Goal: Information Seeking & Learning: Check status

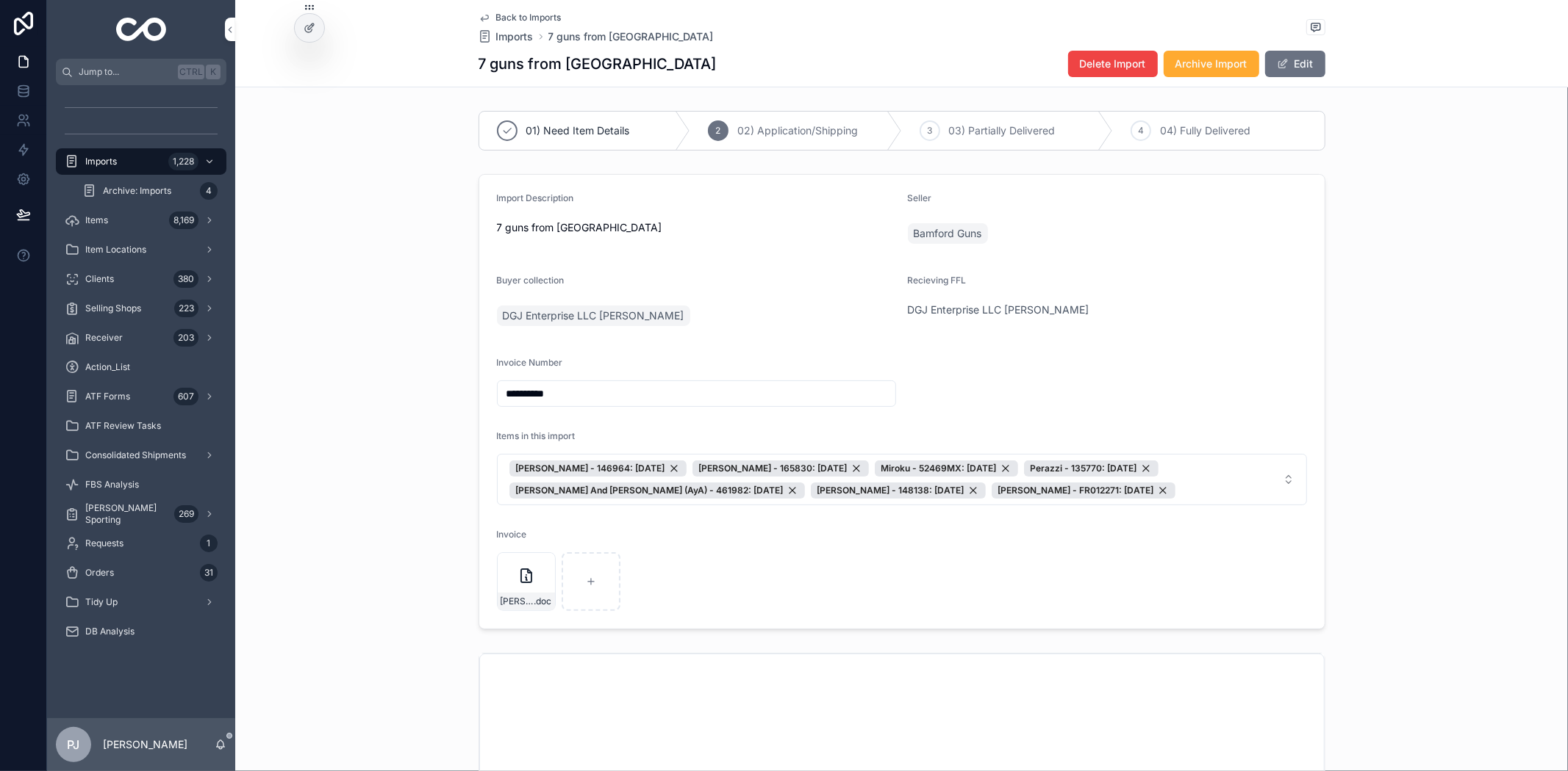
scroll to position [326, 0]
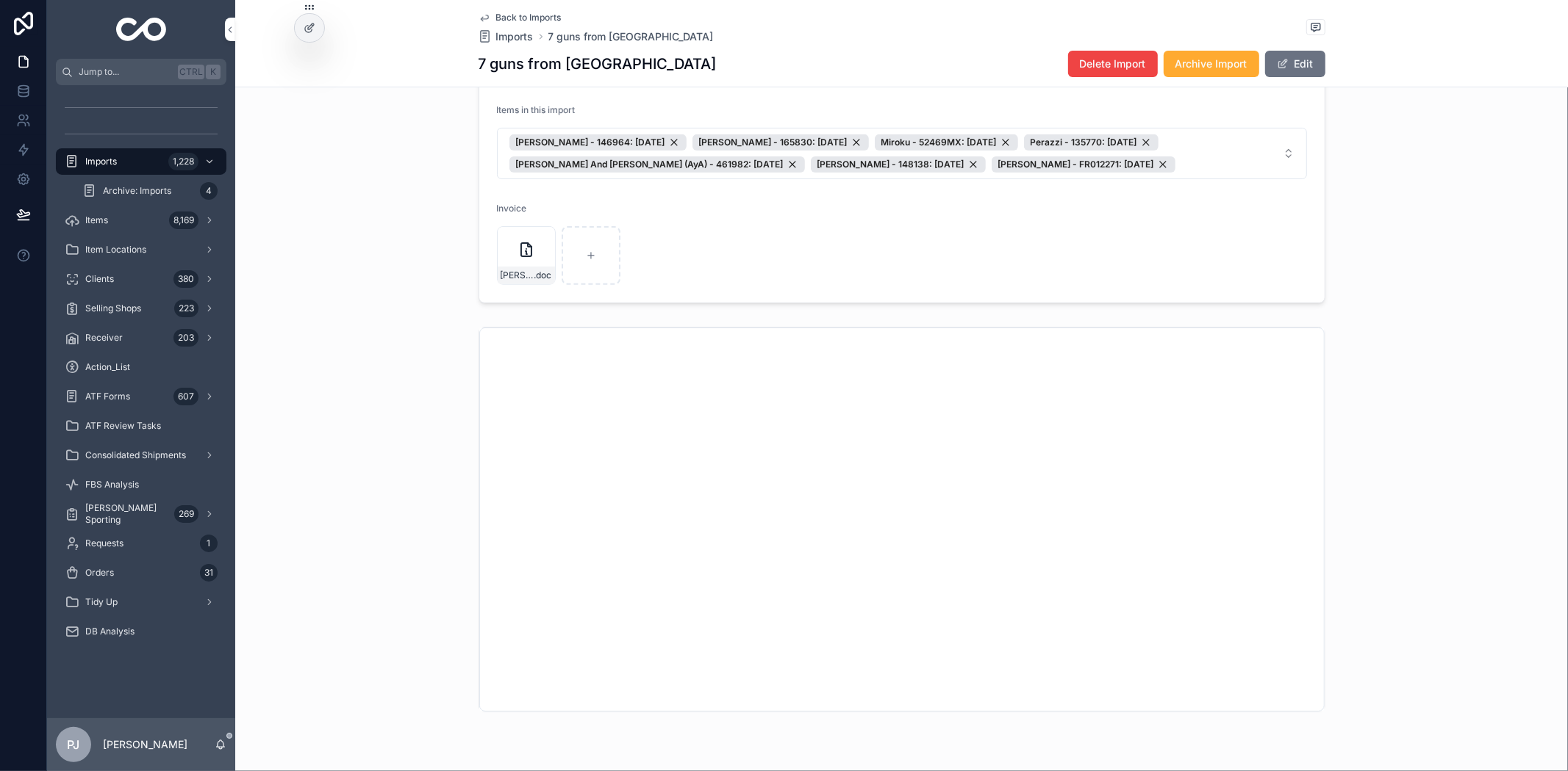
click at [101, 156] on span "Imports" at bounding box center [100, 162] width 31 height 12
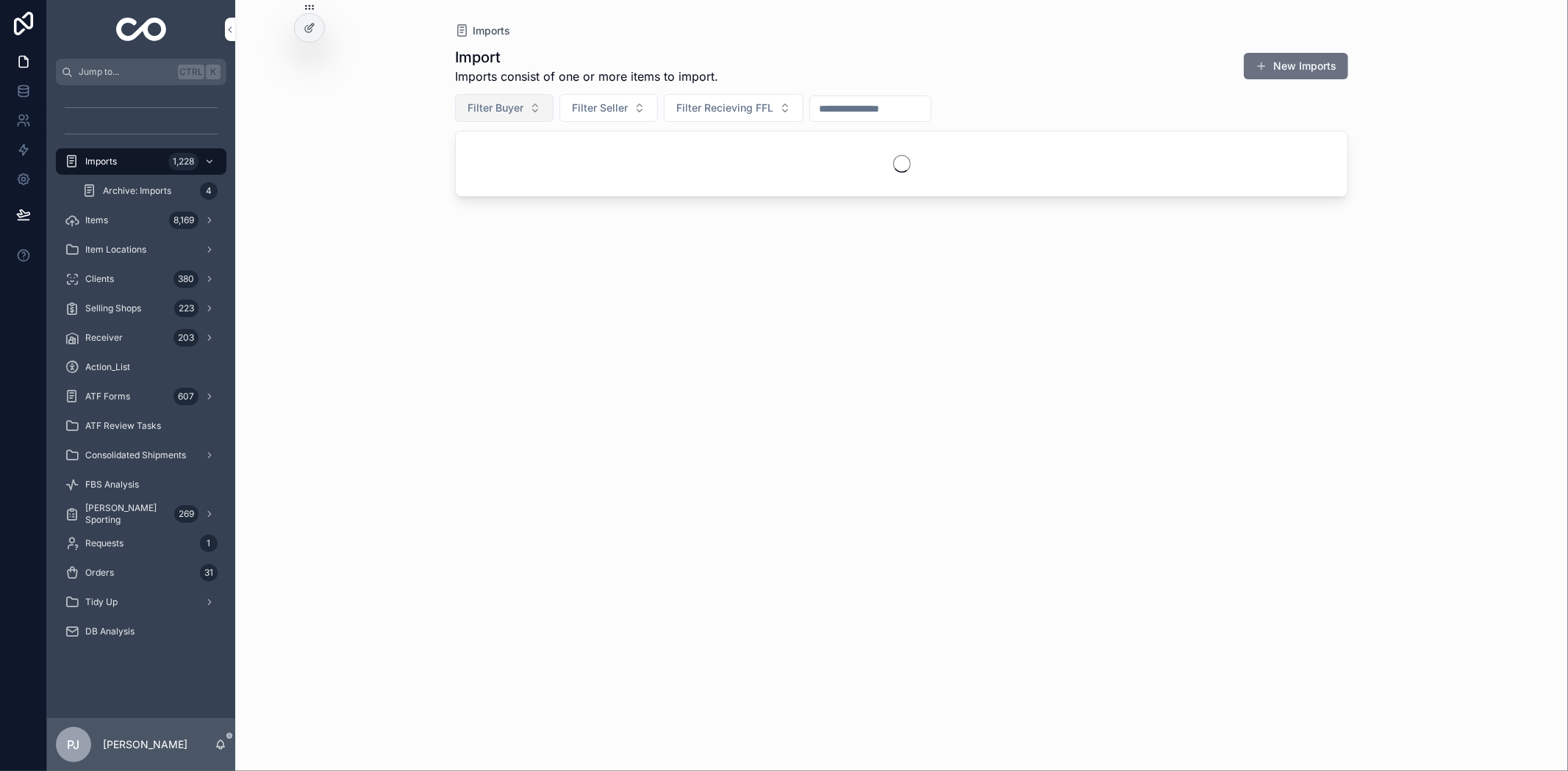
click at [476, 114] on span "Filter Buyer" at bounding box center [496, 108] width 56 height 14
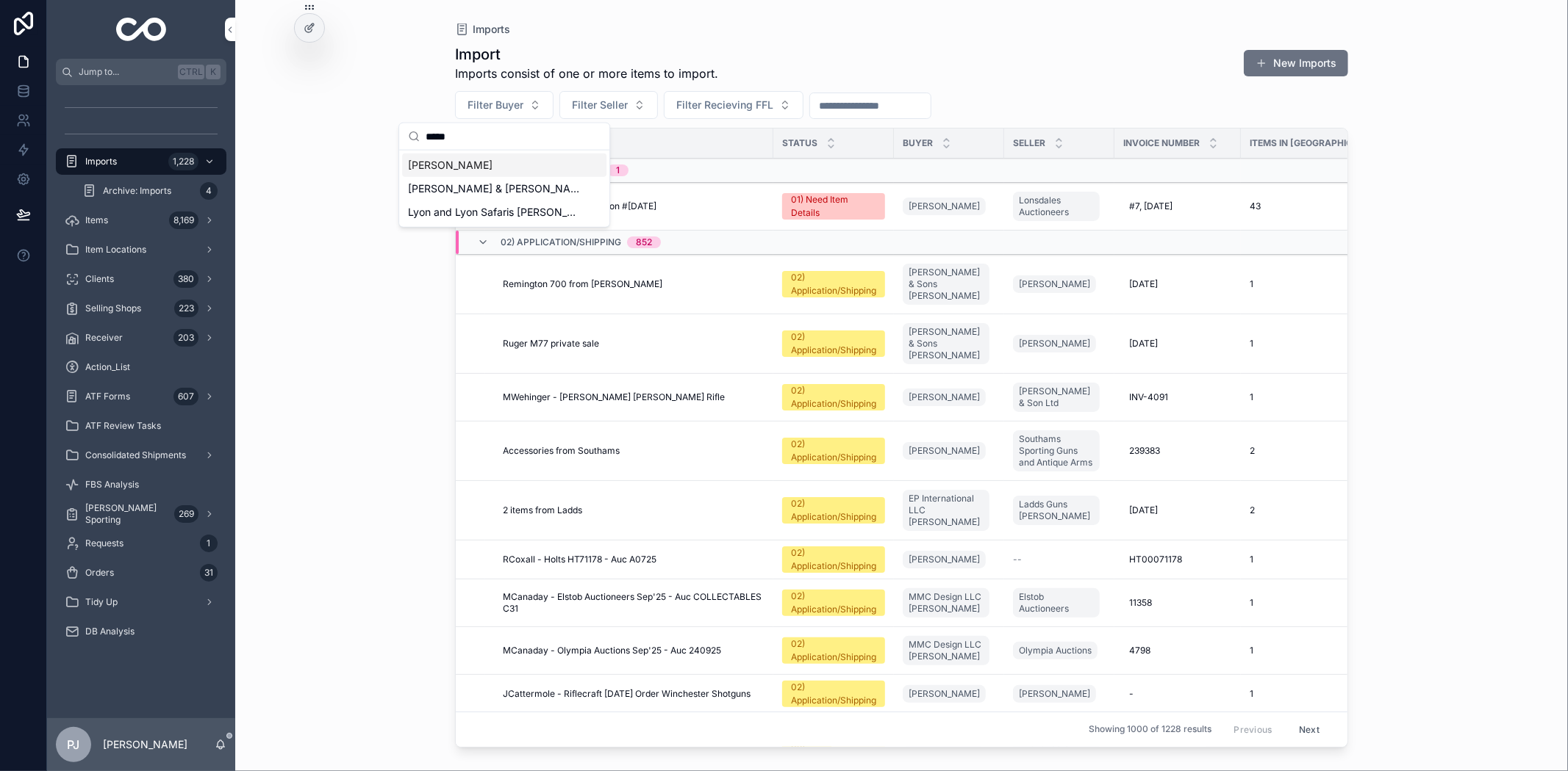
click at [468, 130] on input "*****" at bounding box center [513, 137] width 175 height 27
click at [468, 132] on input "*****" at bounding box center [513, 137] width 175 height 27
type input "****"
click at [459, 210] on span "[PERSON_NAME]" at bounding box center [450, 212] width 85 height 14
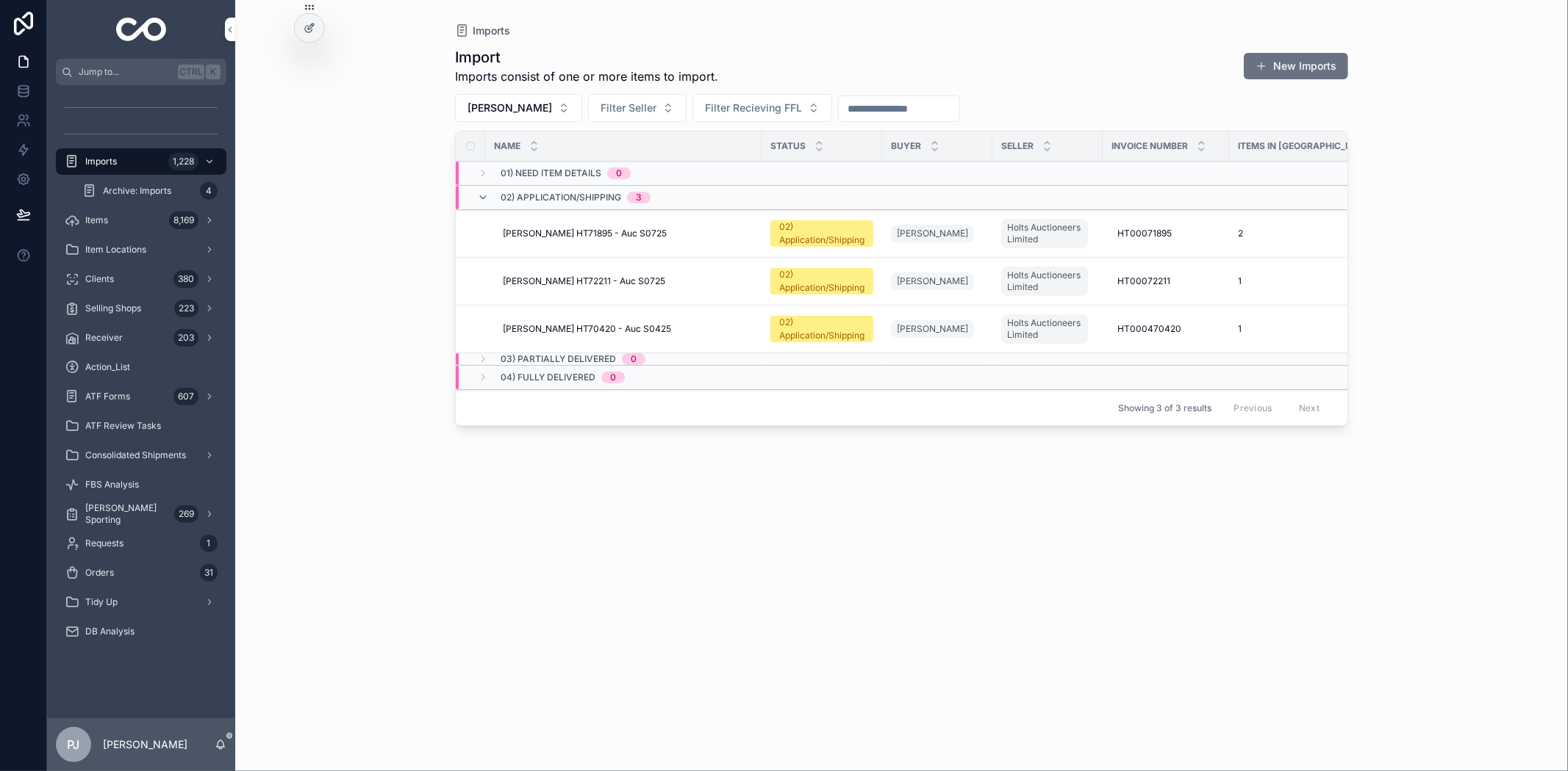
click at [559, 235] on span "[PERSON_NAME] HT71895 - Auc S0725" at bounding box center [585, 233] width 164 height 12
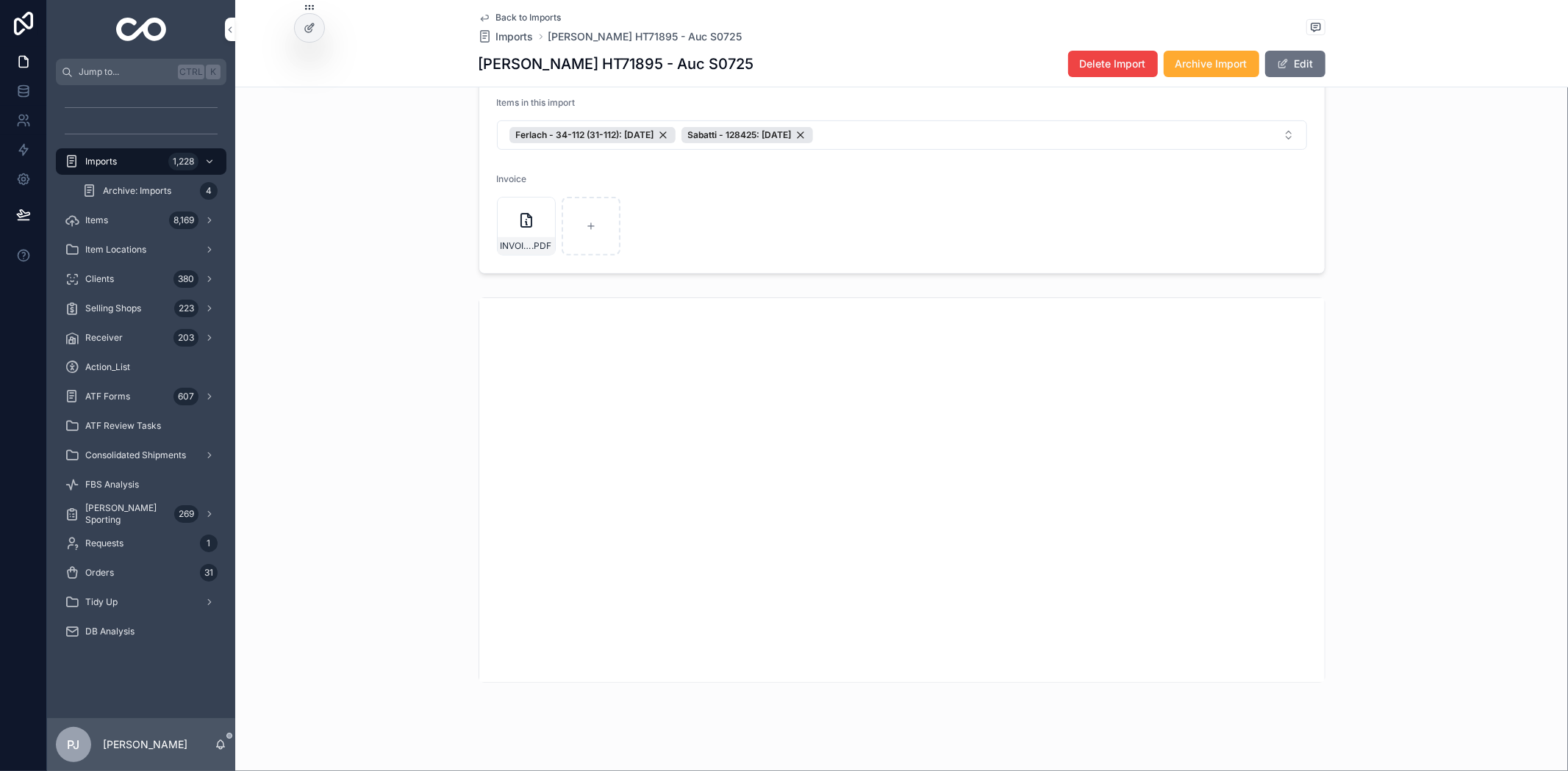
scroll to position [346, 0]
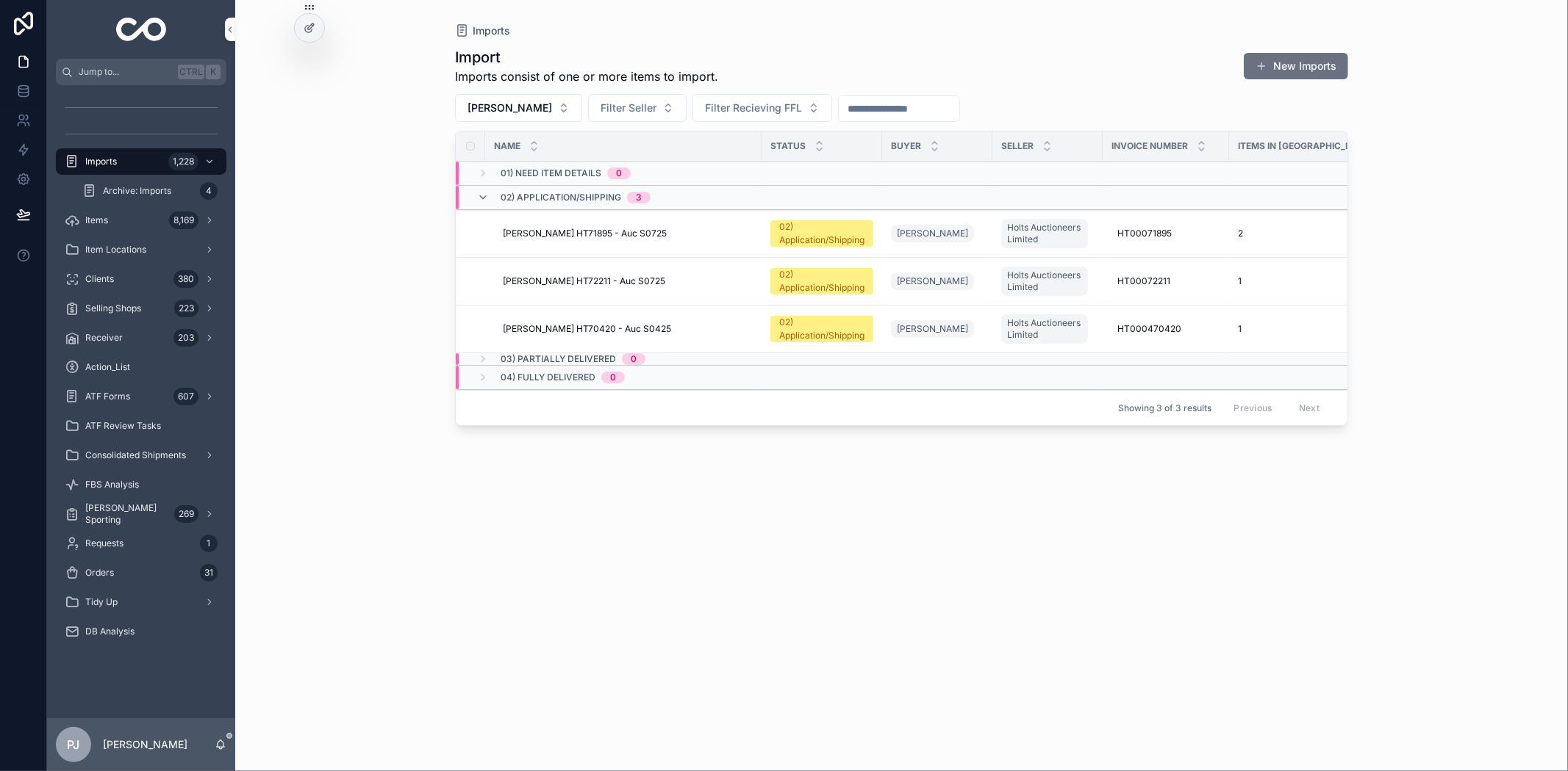
click at [666, 279] on div "[PERSON_NAME] HT72211 - Auc S0725 [PERSON_NAME] HT72211 - Auc S0725" at bounding box center [628, 281] width 250 height 12
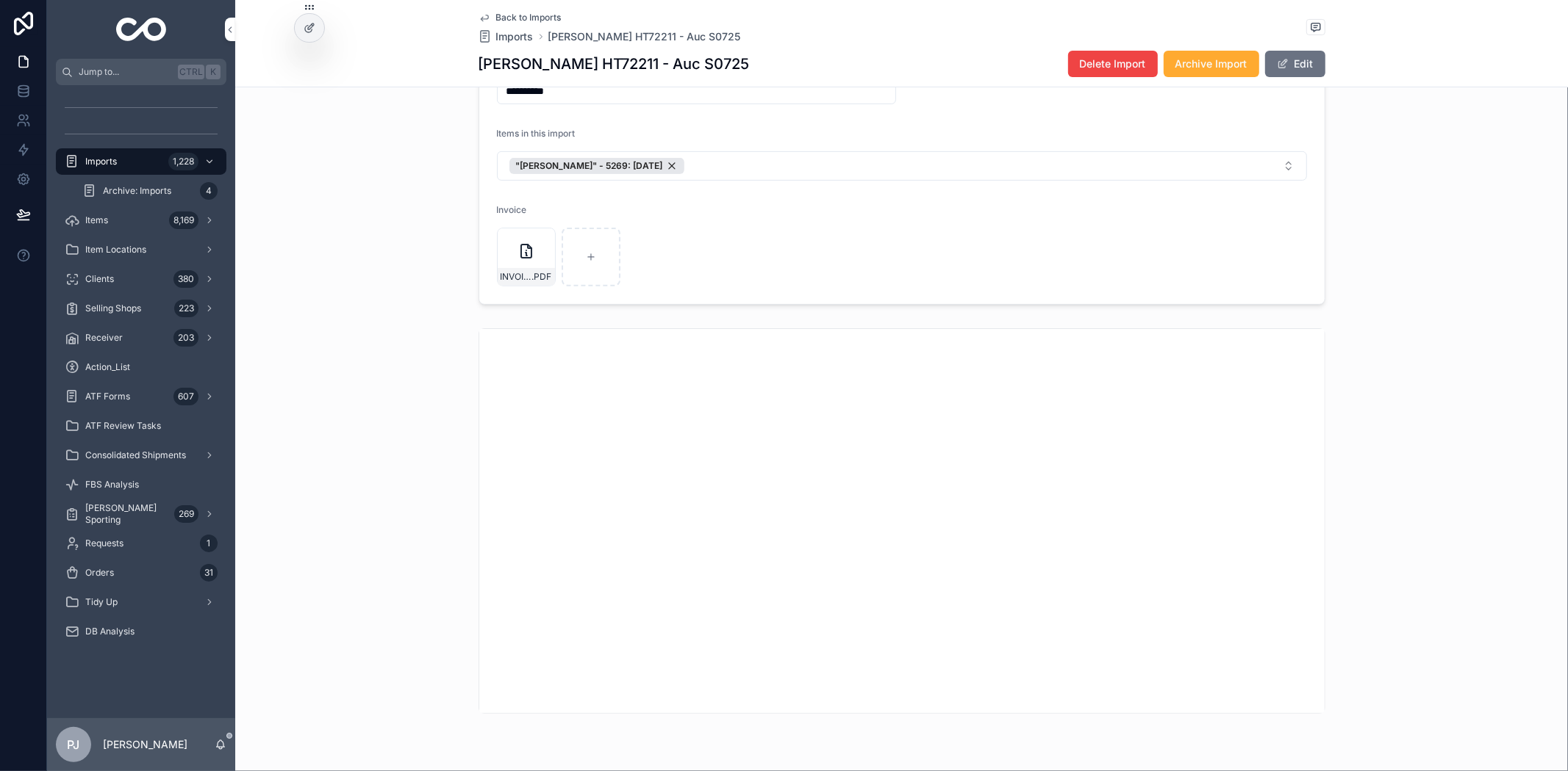
scroll to position [326, 0]
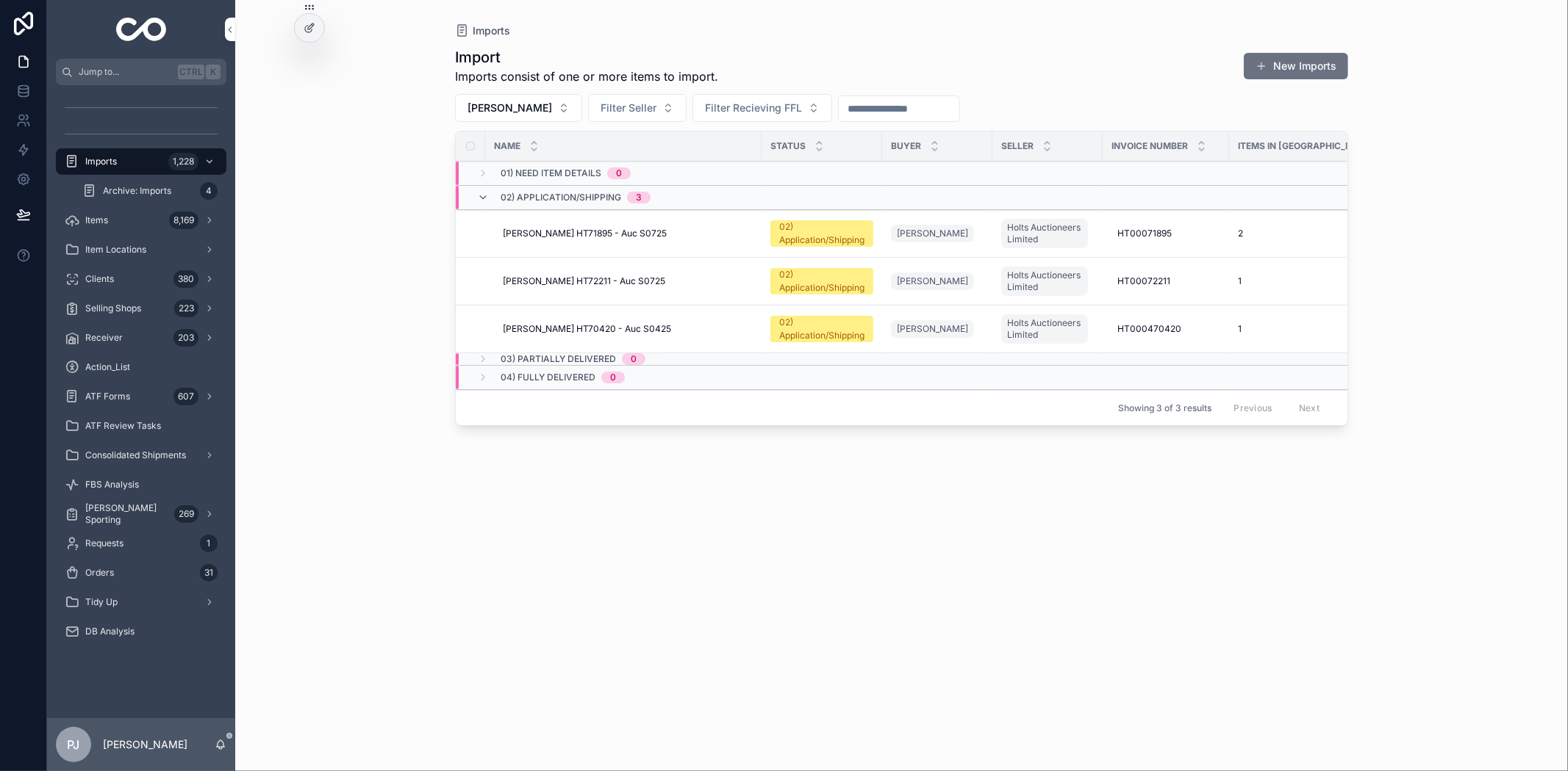
click at [601, 333] on span "[PERSON_NAME] HT70420 - Auc S0425" at bounding box center [587, 328] width 169 height 12
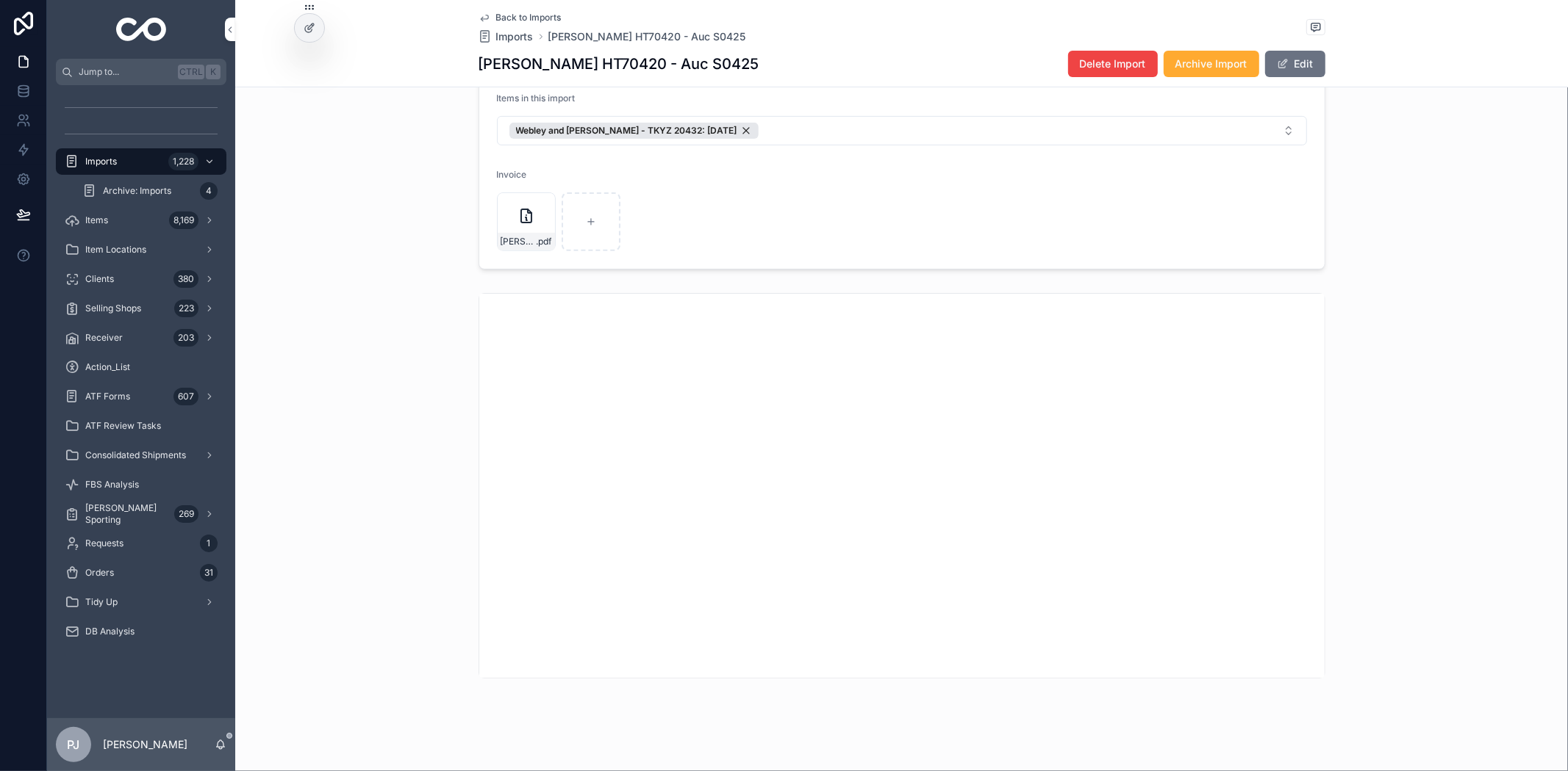
scroll to position [346, 0]
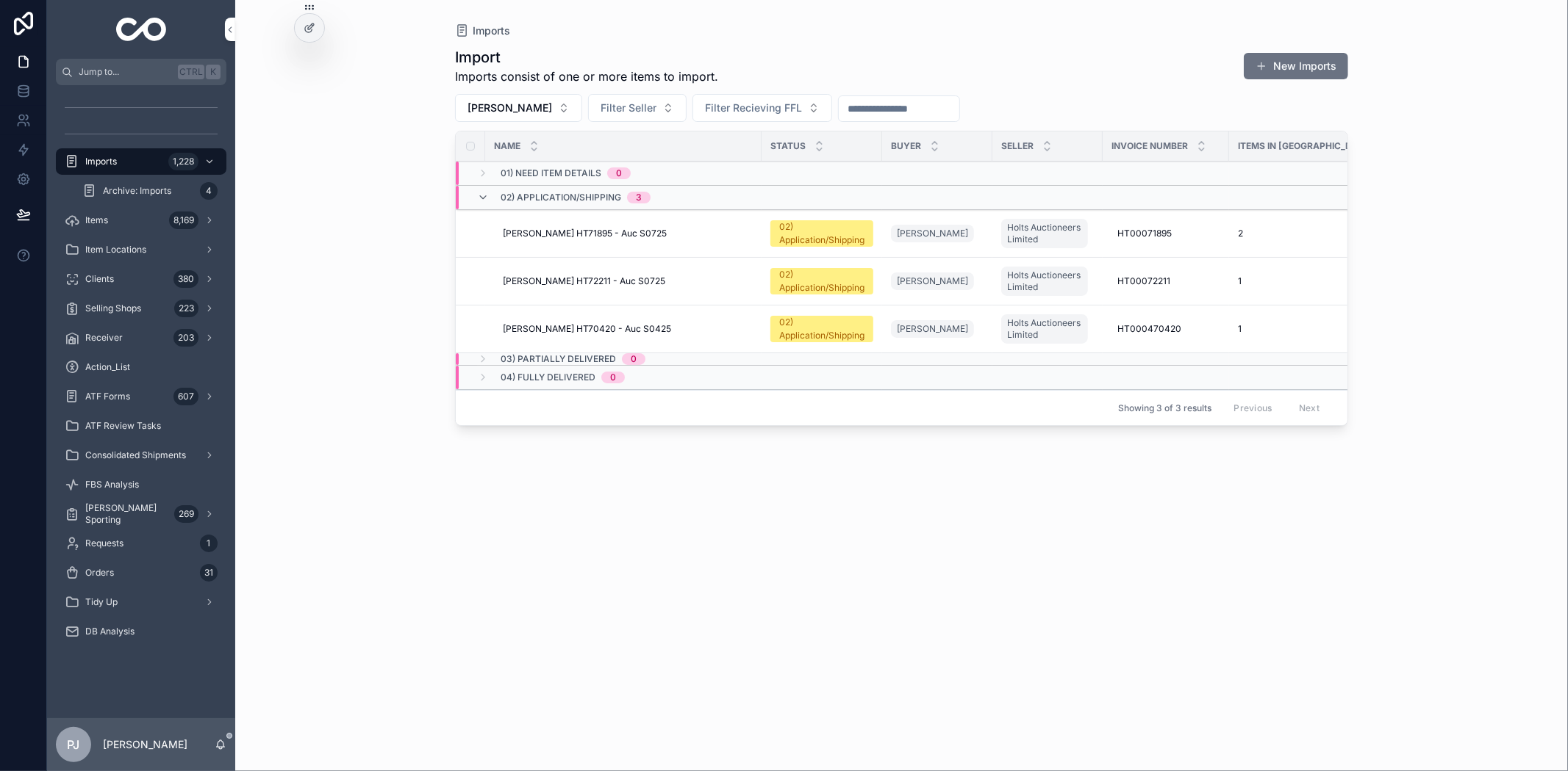
click at [582, 280] on span "[PERSON_NAME] HT72211 - Auc S0725" at bounding box center [584, 281] width 163 height 12
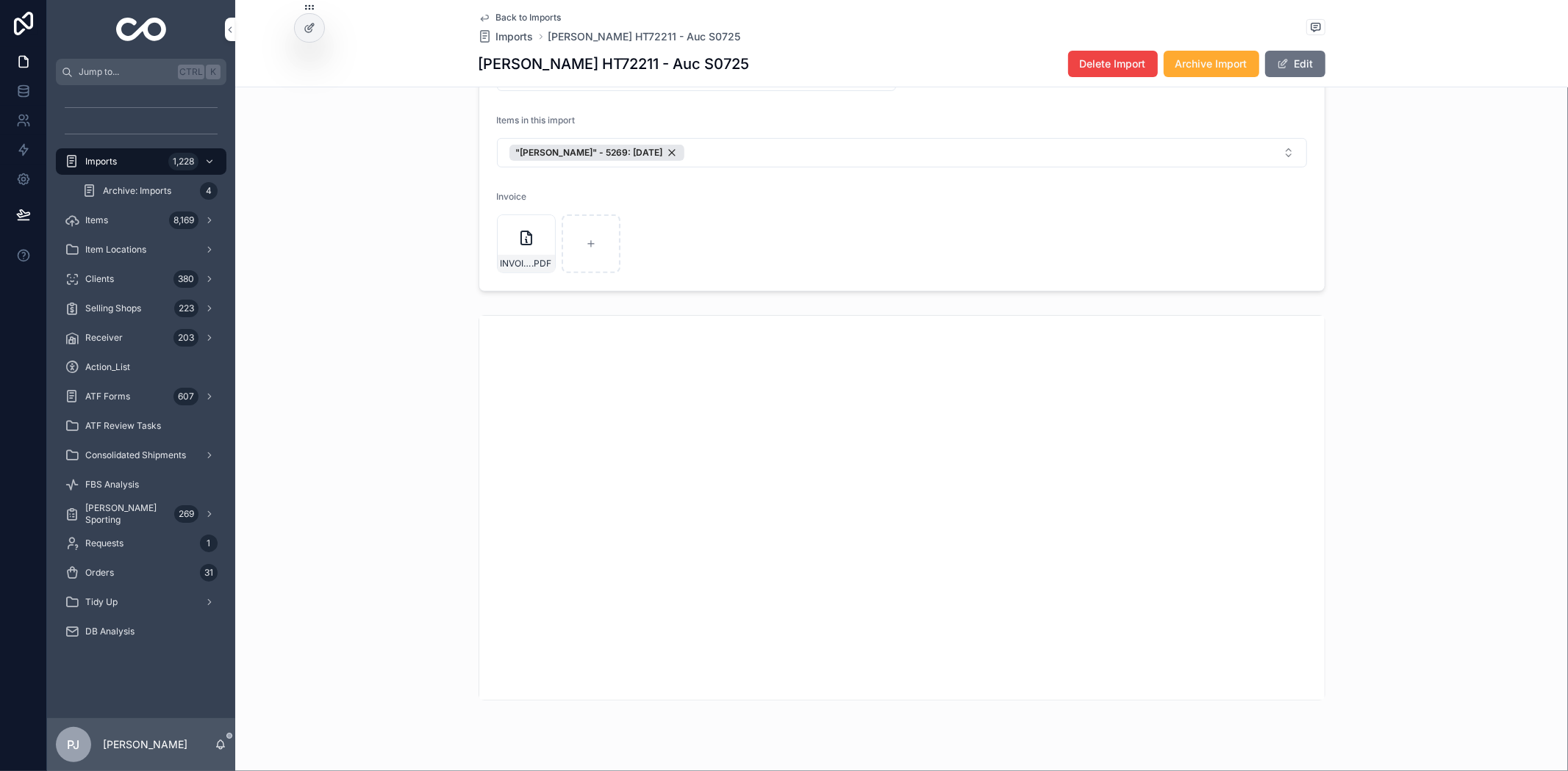
scroll to position [346, 0]
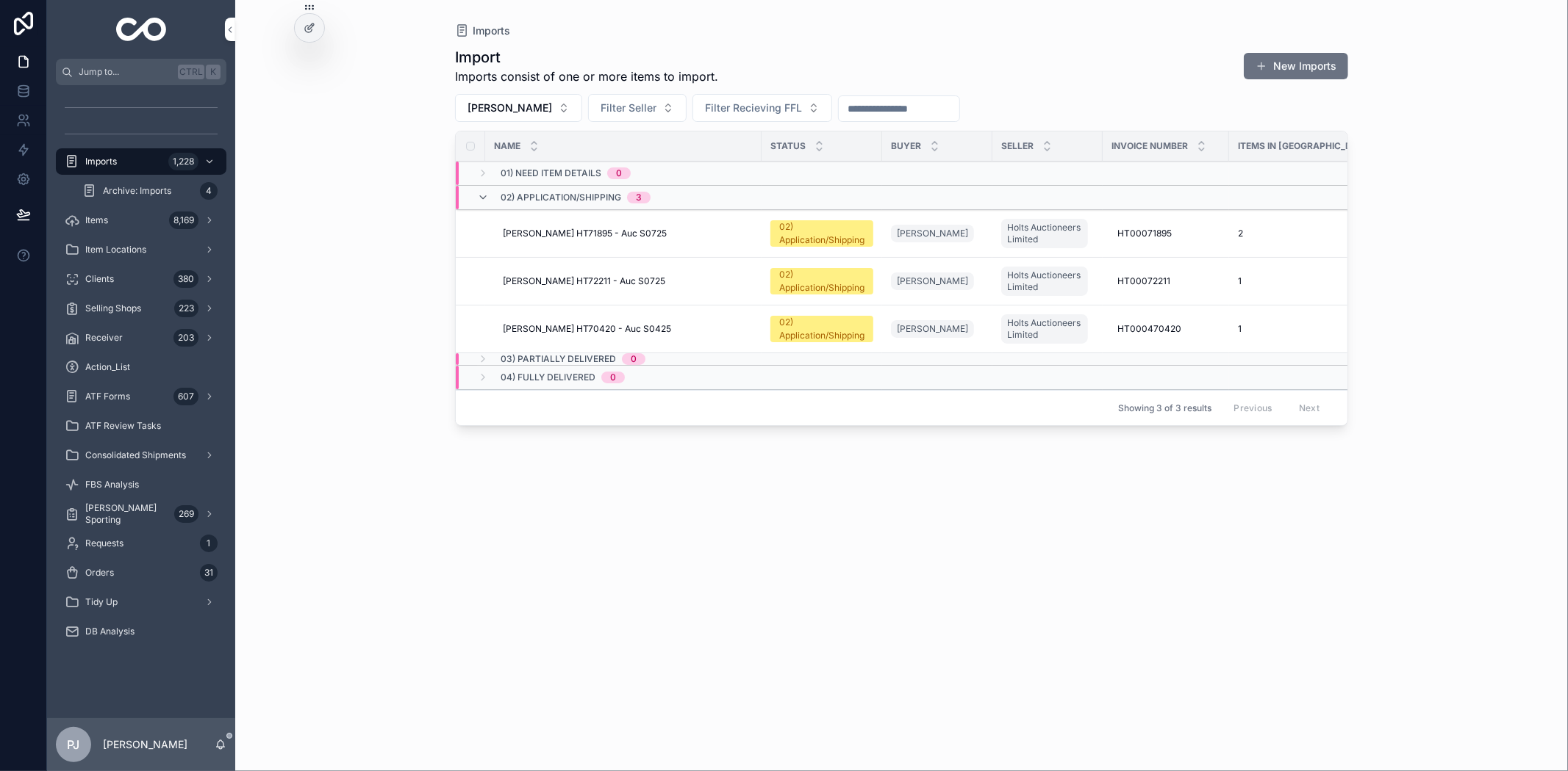
click at [559, 226] on td "[PERSON_NAME] HT71895 - Auc S0725 [PERSON_NAME] HT71895 - Auc S0725" at bounding box center [623, 234] width 277 height 48
click at [562, 236] on span "[PERSON_NAME] HT71895 - Auc S0725" at bounding box center [585, 233] width 164 height 12
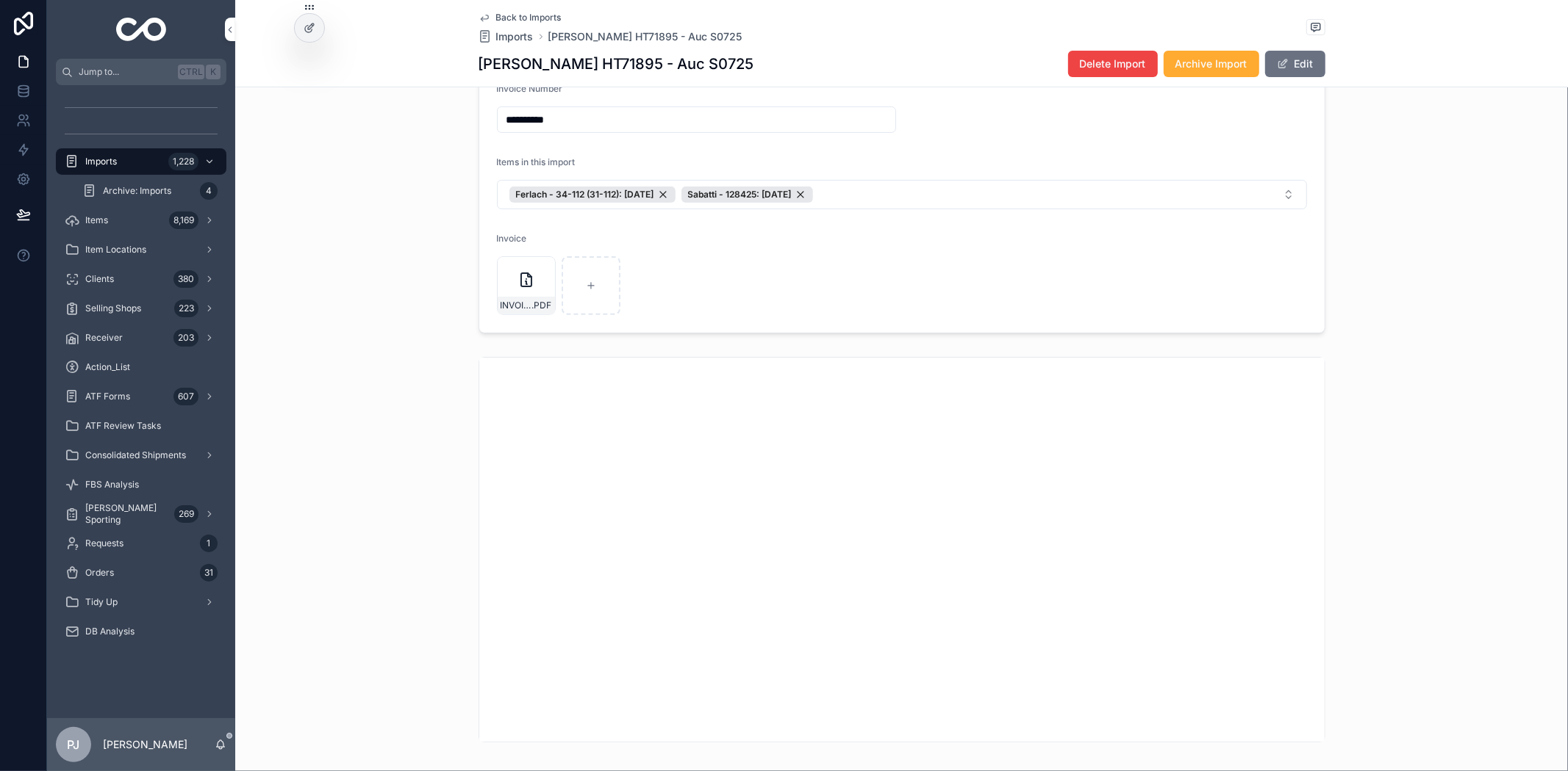
scroll to position [346, 0]
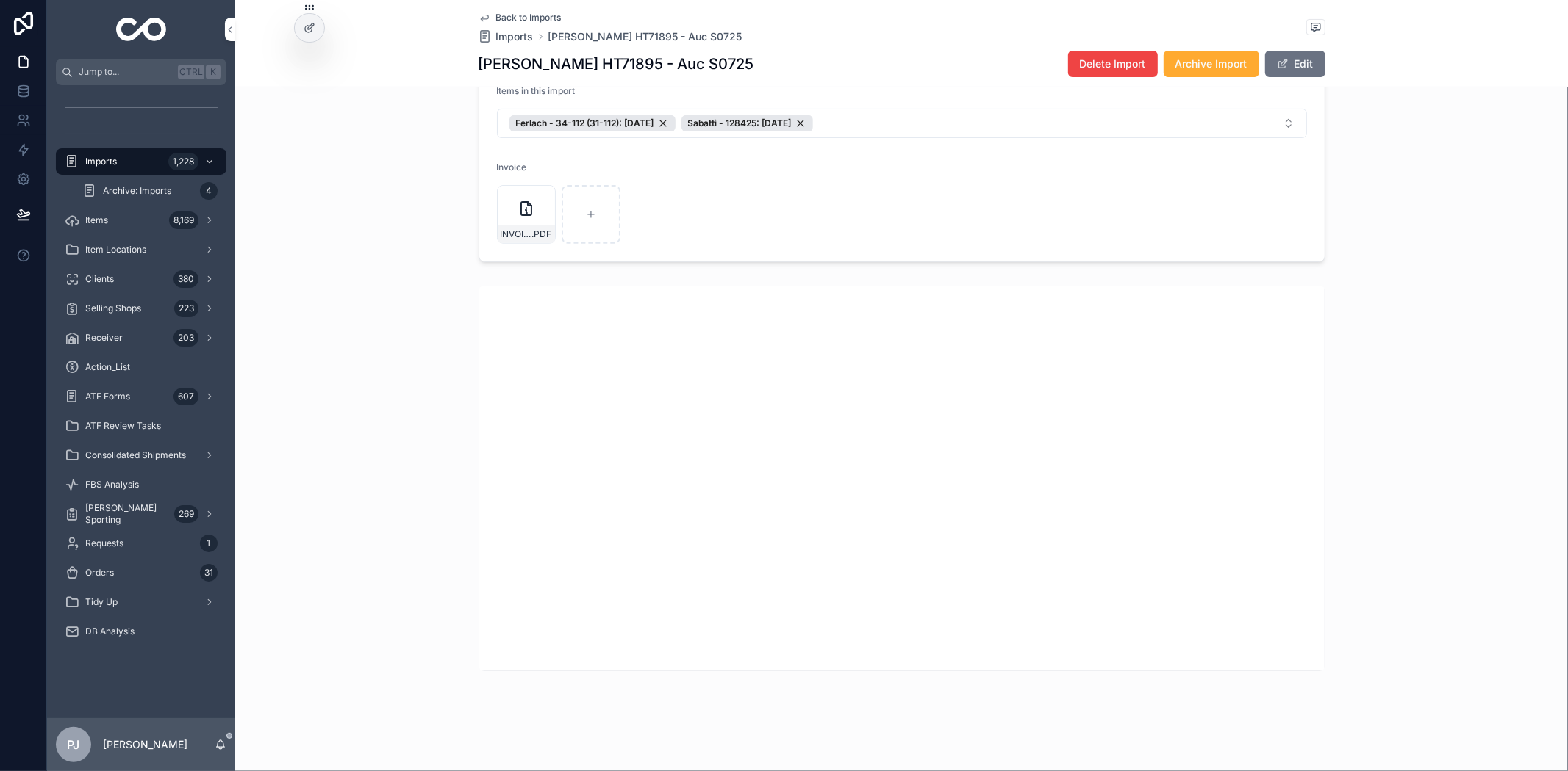
click at [1389, 509] on div "scrollable content" at bounding box center [901, 478] width 1332 height 397
click at [94, 153] on div "Imports 1,228" at bounding box center [140, 162] width 153 height 23
